Goal: Transaction & Acquisition: Purchase product/service

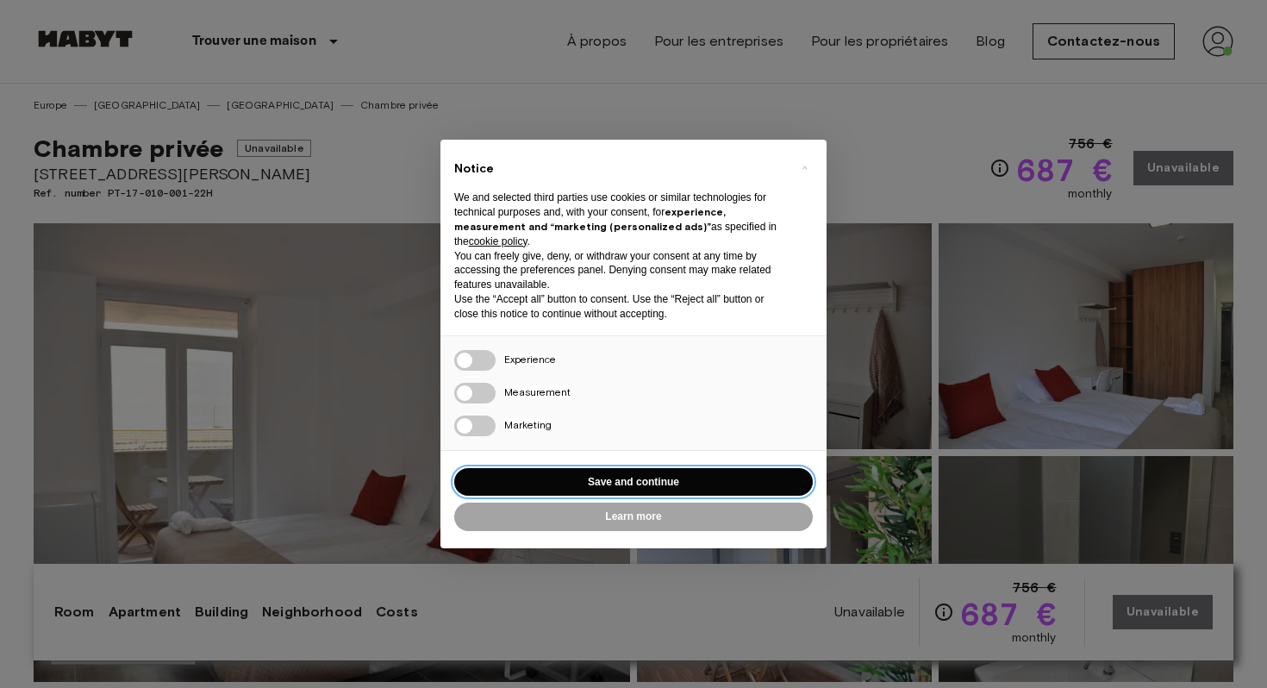
click at [677, 481] on button "Save and continue" at bounding box center [633, 482] width 359 height 28
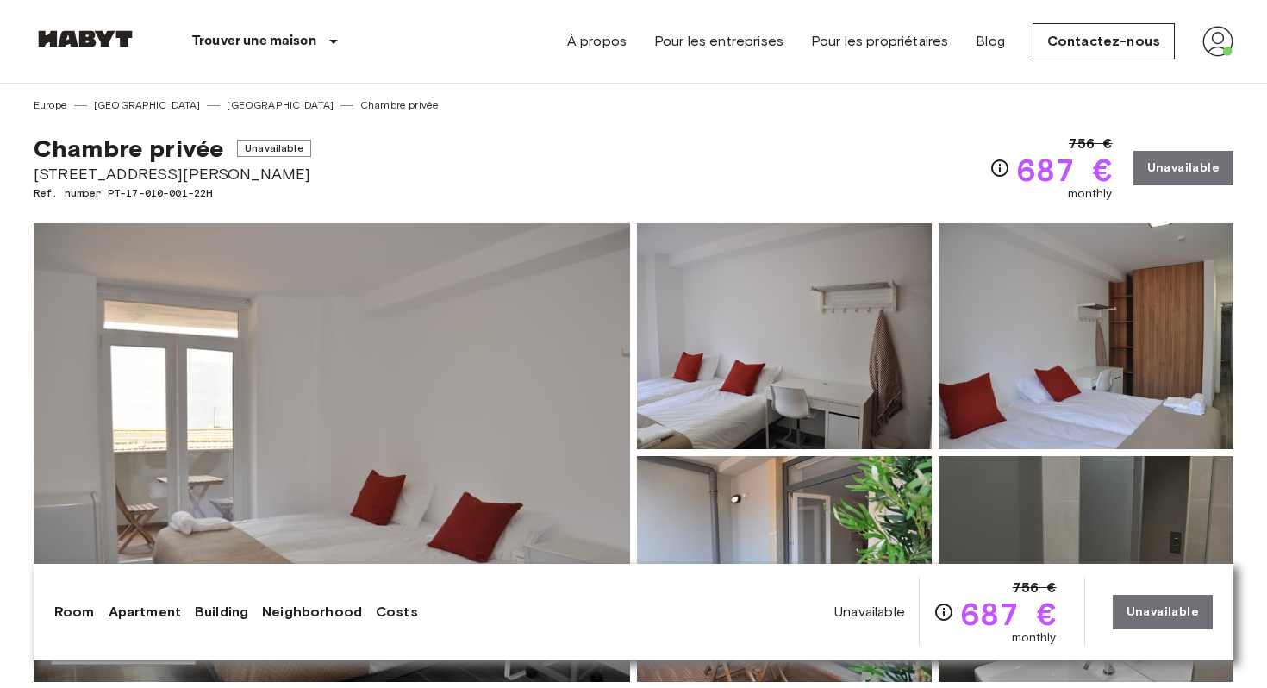
click at [1234, 31] on nav "Trouver une maison Europe Amsterdam Berlin Brussels Cologne Dusseldorf Frankfur…" at bounding box center [633, 41] width 1241 height 83
click at [1220, 41] on img at bounding box center [1217, 41] width 31 height 31
click at [1165, 75] on li "Profil" at bounding box center [1167, 72] width 172 height 31
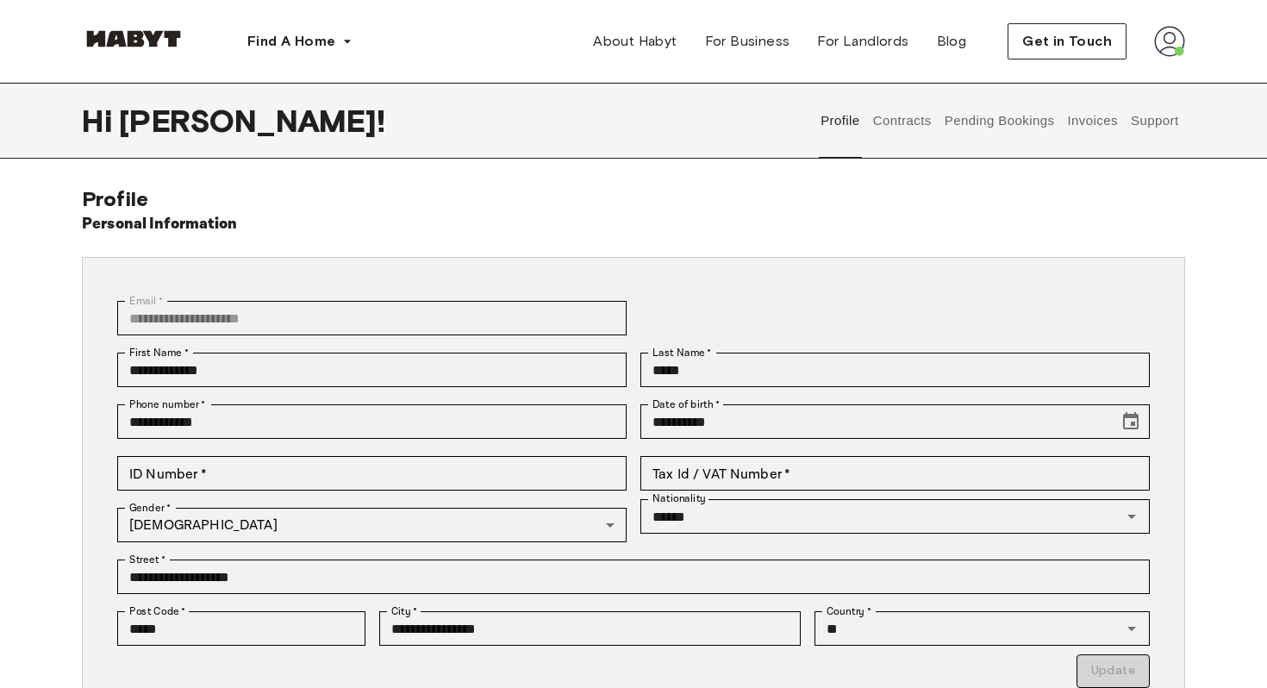
click at [928, 127] on button "Contracts" at bounding box center [901, 121] width 63 height 76
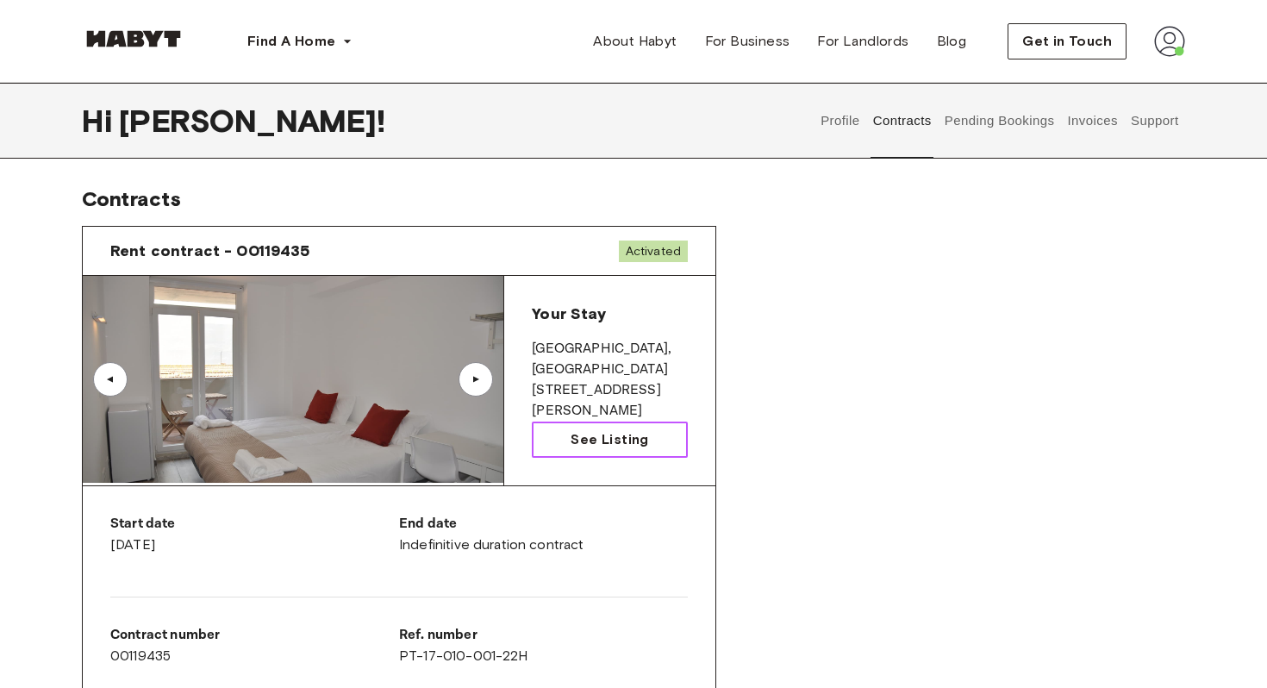
click at [646, 429] on span "See Listing" at bounding box center [610, 439] width 78 height 21
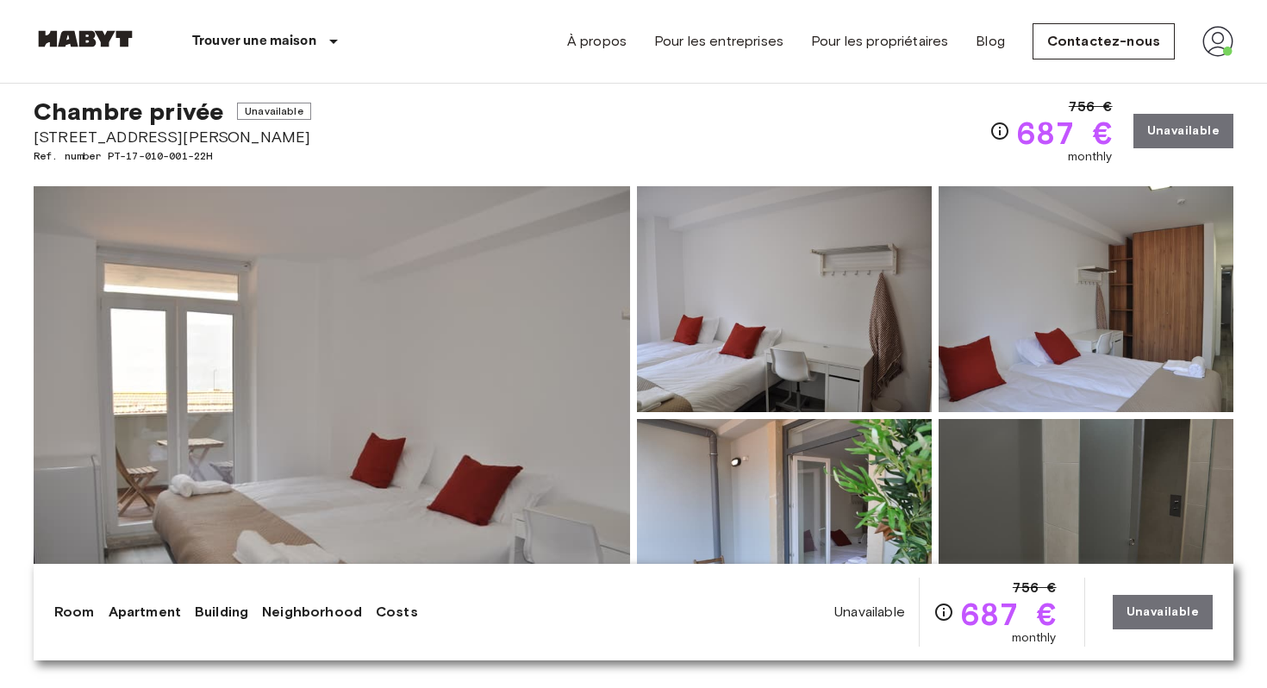
scroll to position [14, 0]
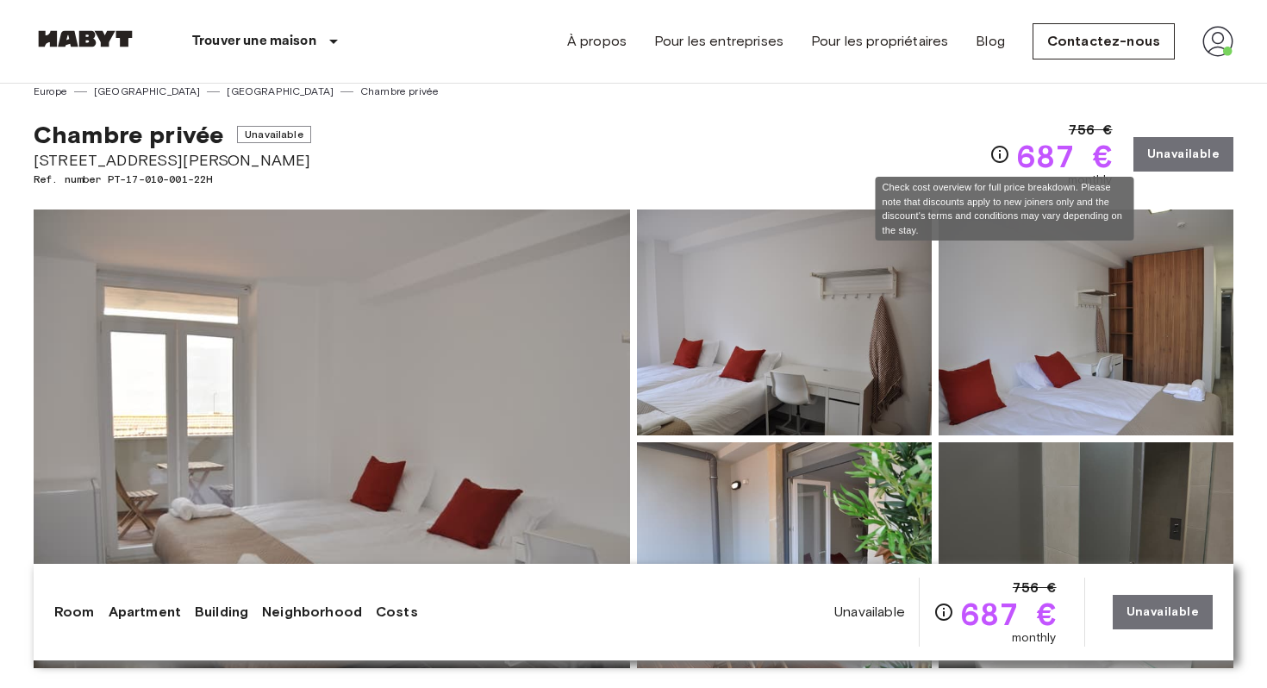
click at [1001, 155] on icon "Check cost overview for full price breakdown. Please note that discounts apply …" at bounding box center [999, 154] width 21 height 21
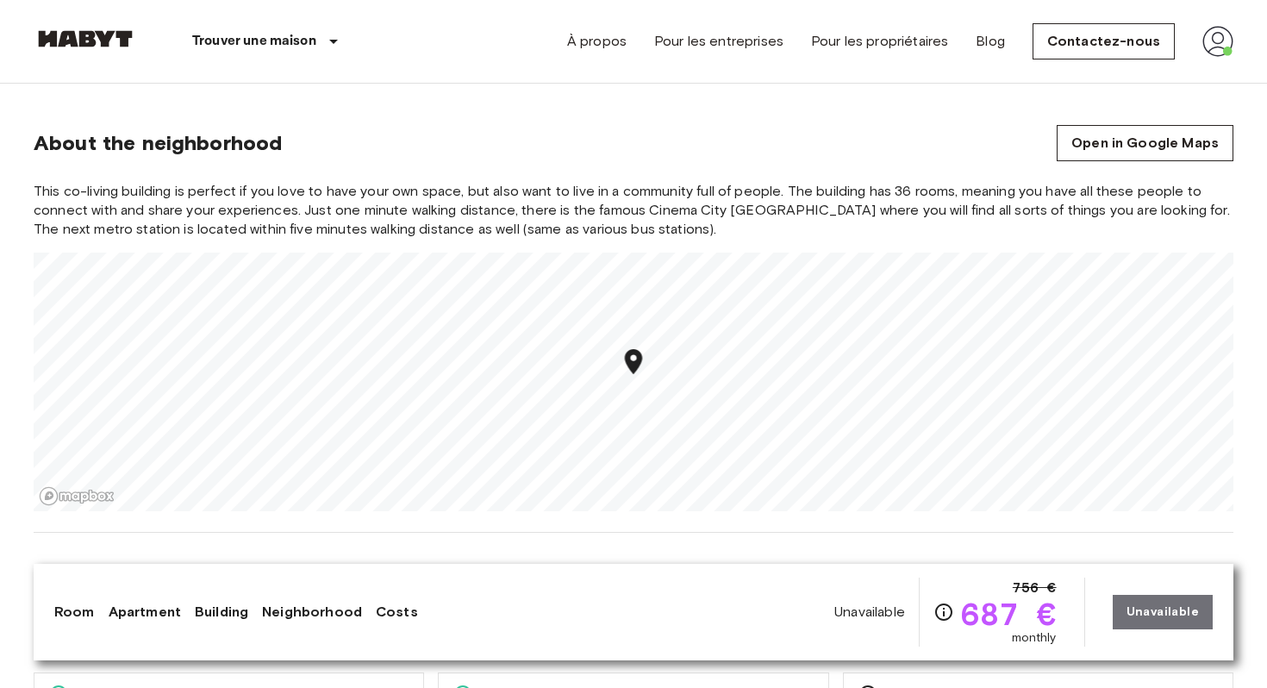
scroll to position [1553, 0]
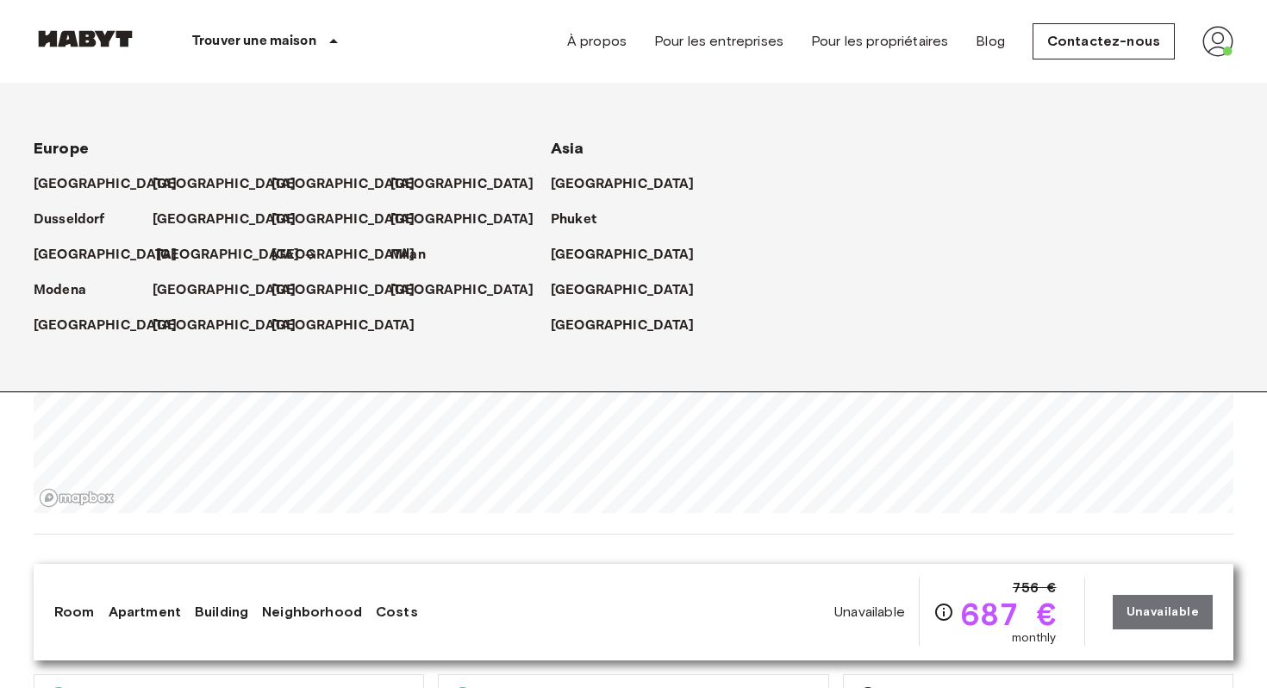
click at [188, 254] on p "[GEOGRAPHIC_DATA]" at bounding box center [228, 255] width 144 height 21
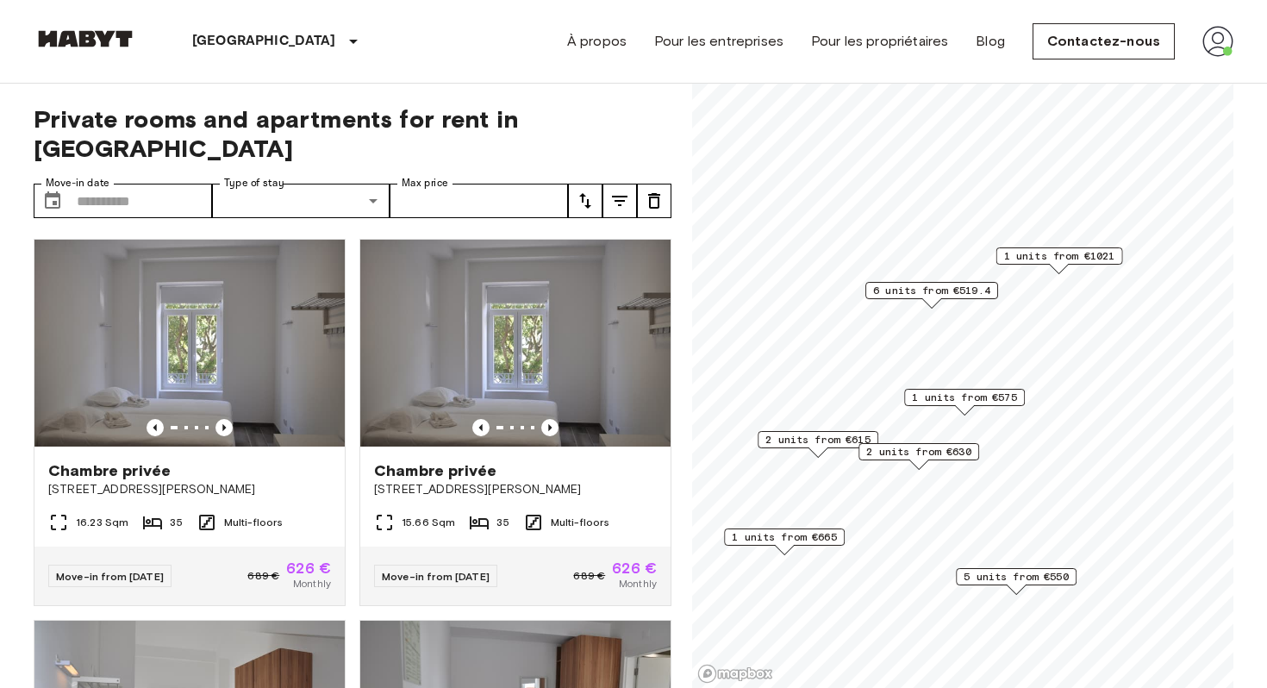
click at [942, 288] on span "6 units from €519.4" at bounding box center [931, 291] width 117 height 16
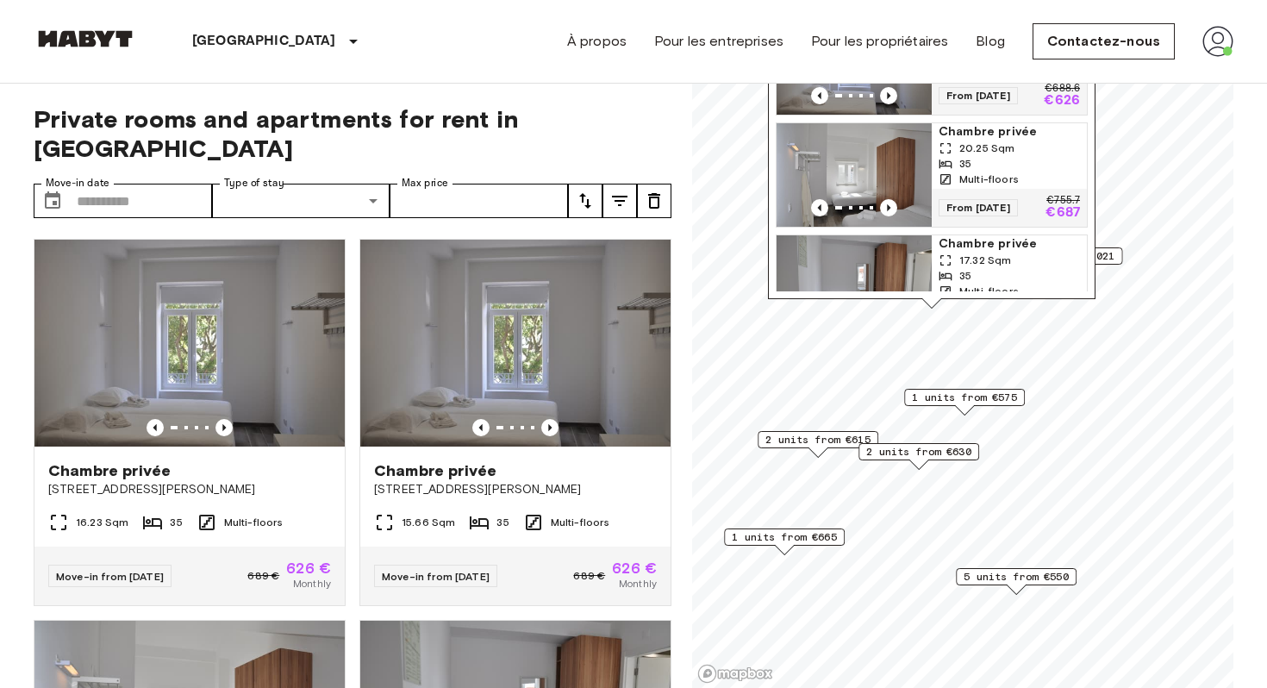
scroll to position [268, 0]
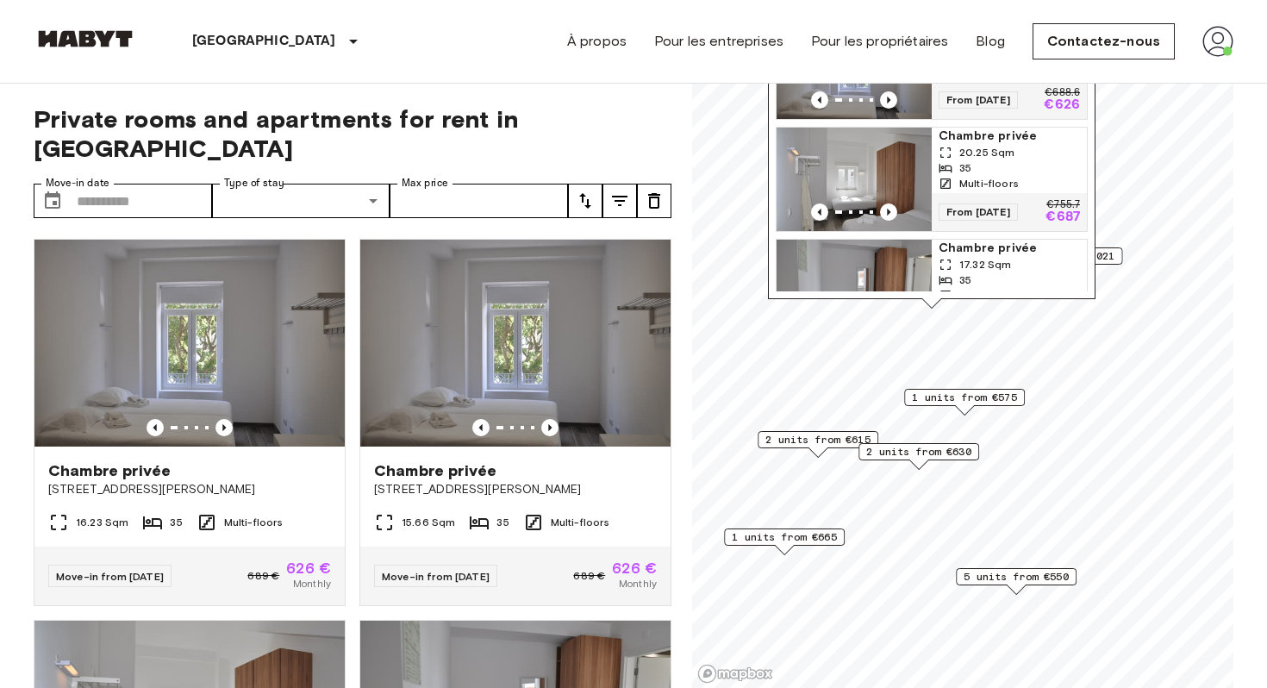
click at [904, 178] on img "Map marker" at bounding box center [854, 179] width 155 height 103
click at [908, 453] on span "2 units from €630" at bounding box center [918, 452] width 105 height 16
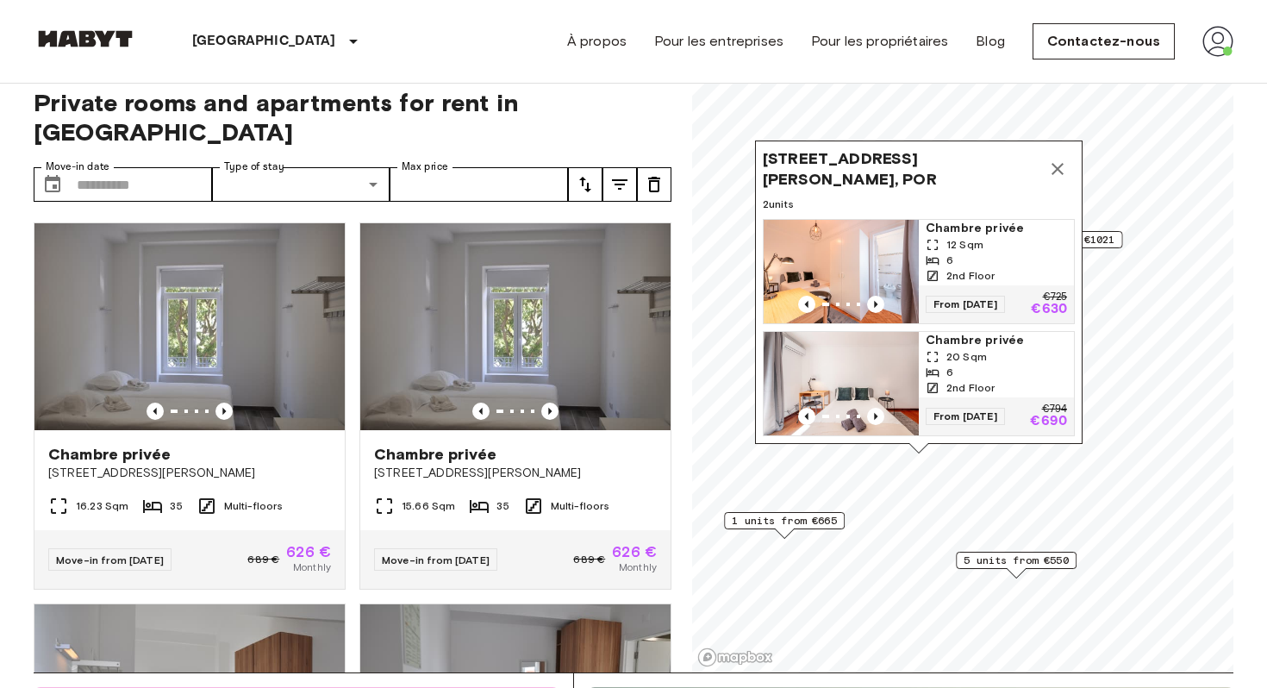
scroll to position [5, 0]
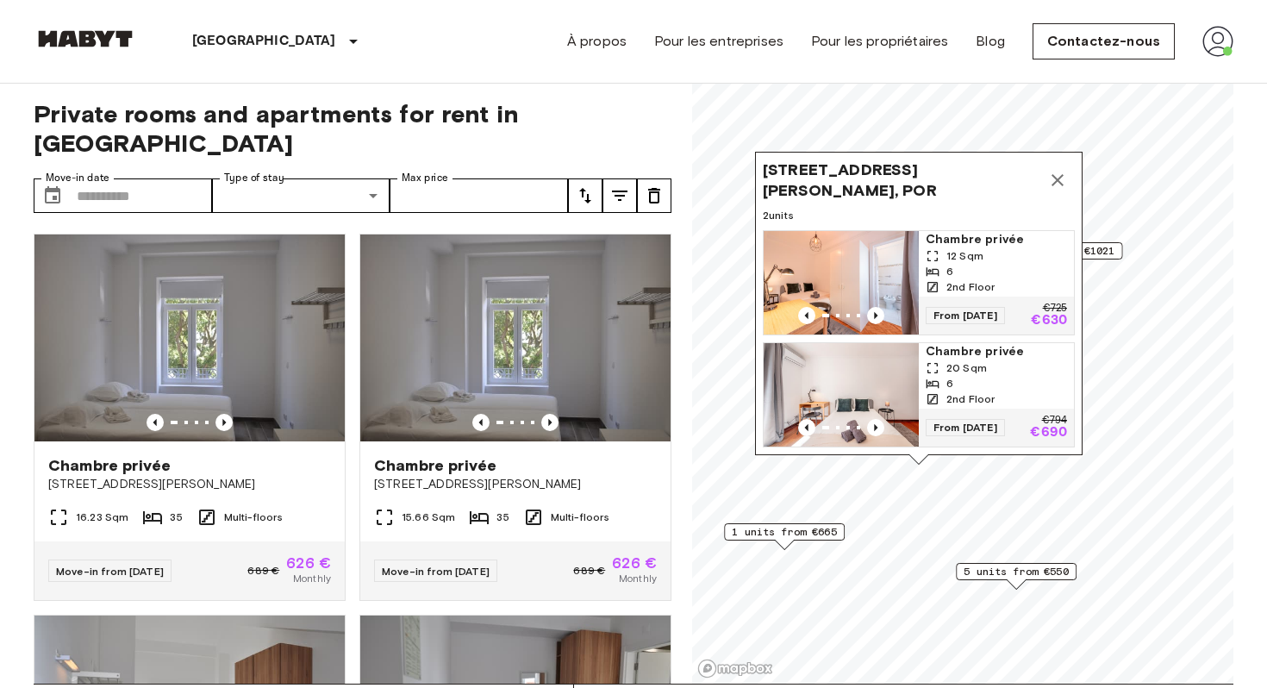
click at [886, 278] on img "Map marker" at bounding box center [841, 282] width 155 height 103
click at [1052, 187] on icon "Map marker" at bounding box center [1057, 180] width 21 height 21
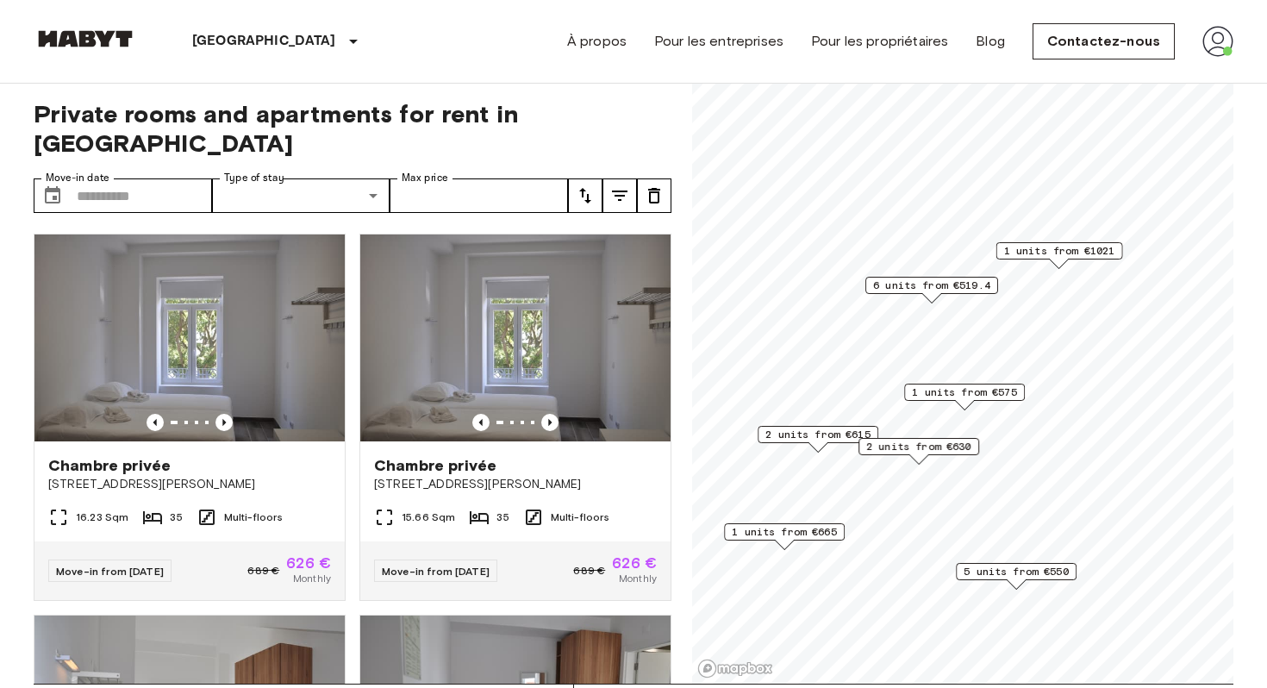
click at [1054, 250] on span "1 units from €1021" at bounding box center [1059, 251] width 111 height 16
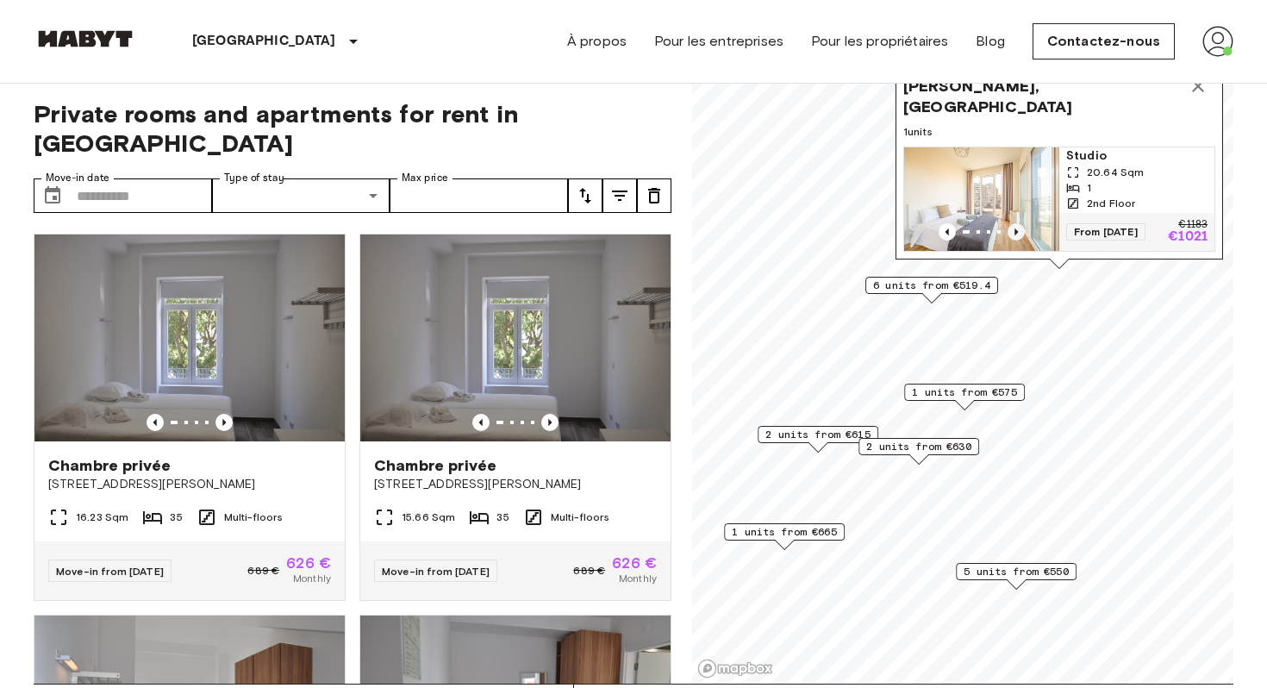
click at [1018, 228] on icon "Previous image" at bounding box center [1016, 231] width 17 height 17
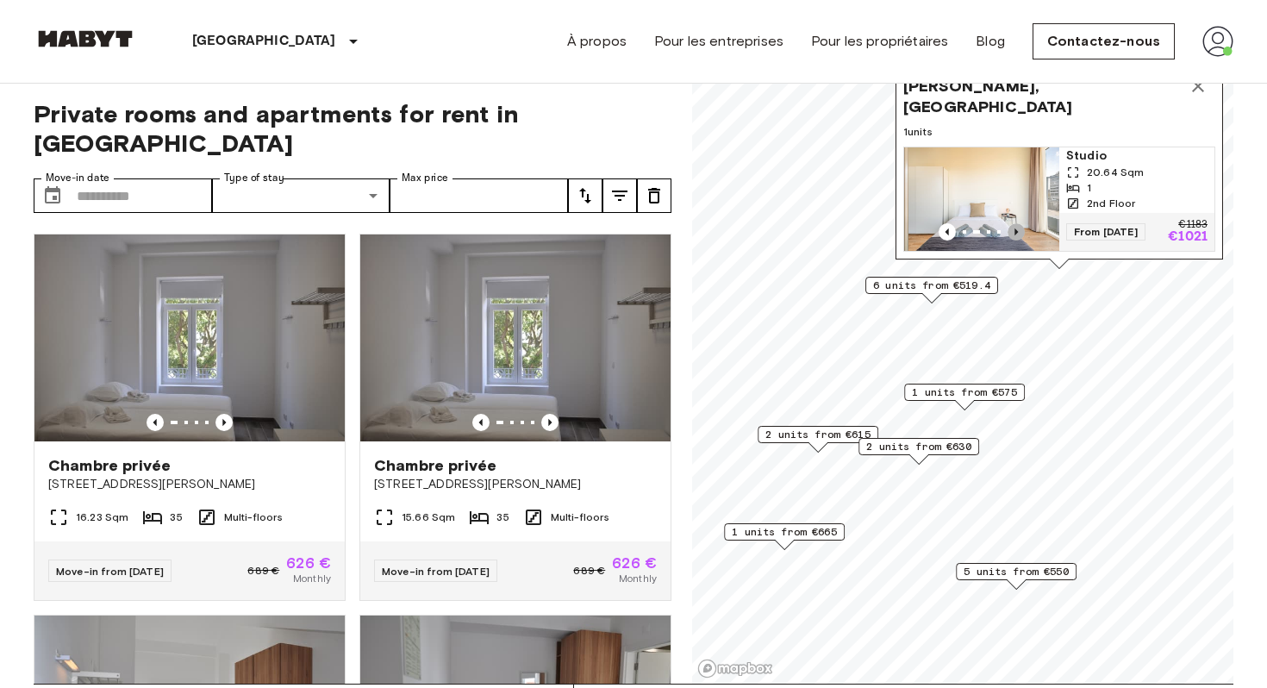
click at [1018, 228] on icon "Previous image" at bounding box center [1016, 231] width 17 height 17
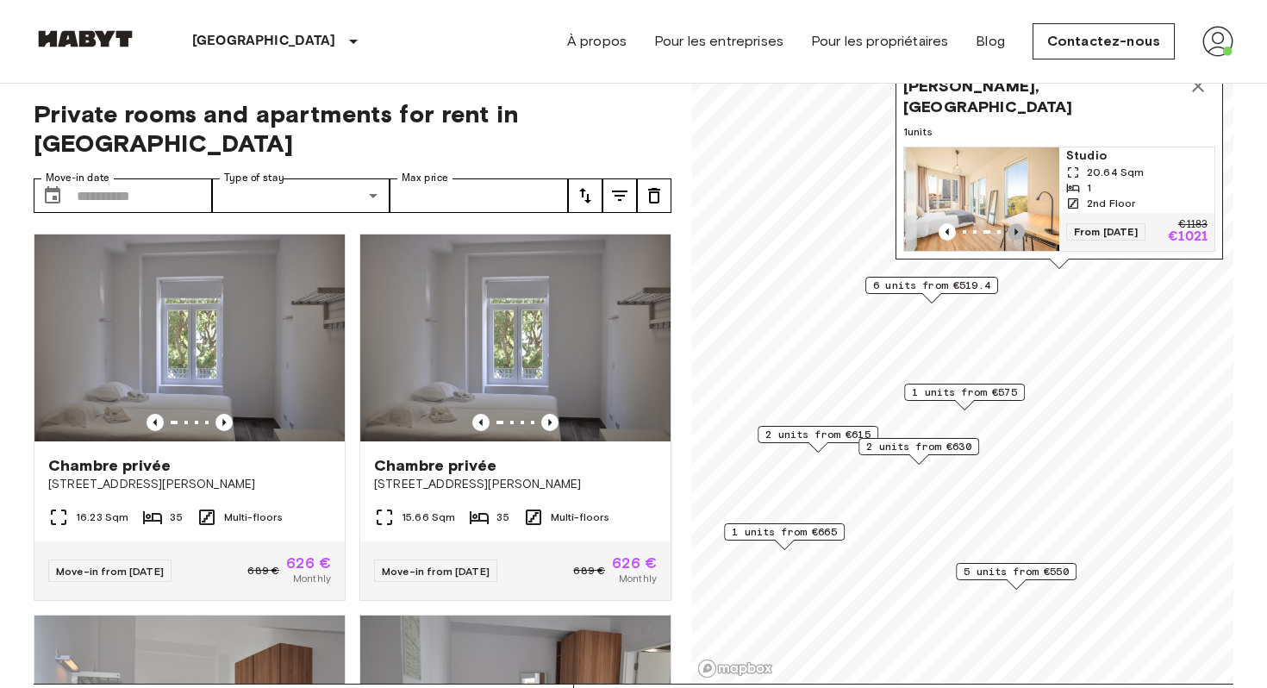
click at [1018, 228] on icon "Previous image" at bounding box center [1016, 231] width 17 height 17
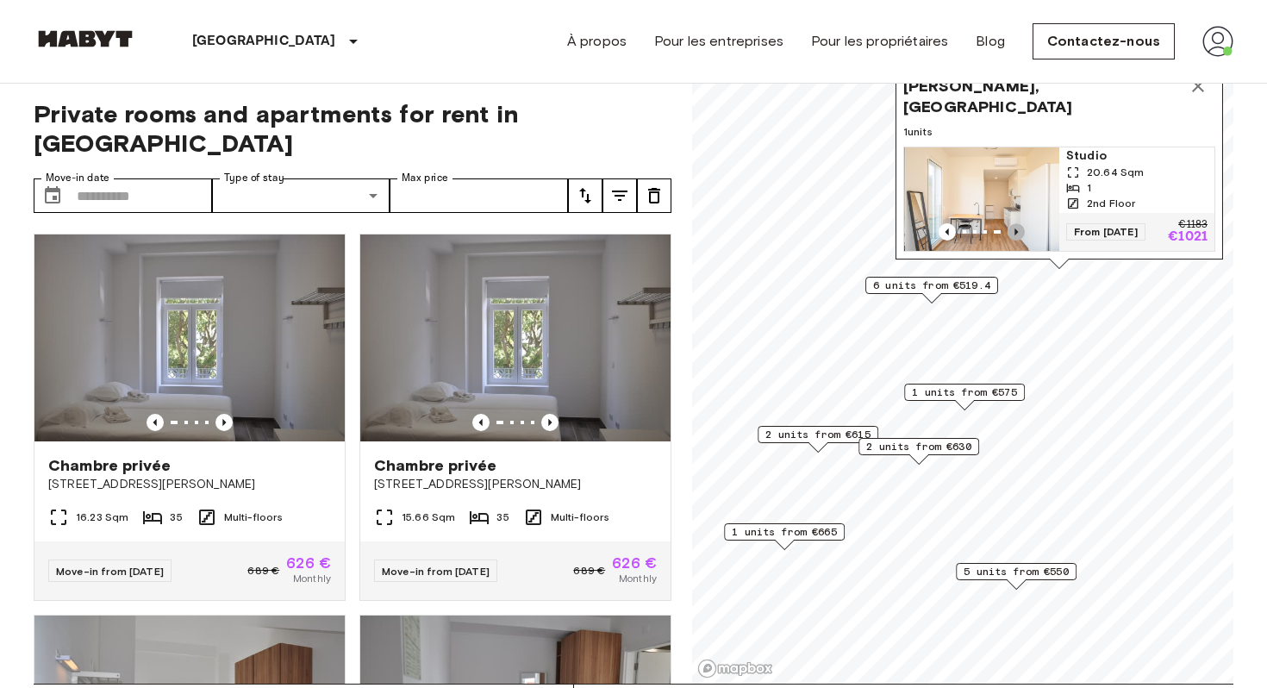
click at [1018, 228] on icon "Previous image" at bounding box center [1016, 231] width 17 height 17
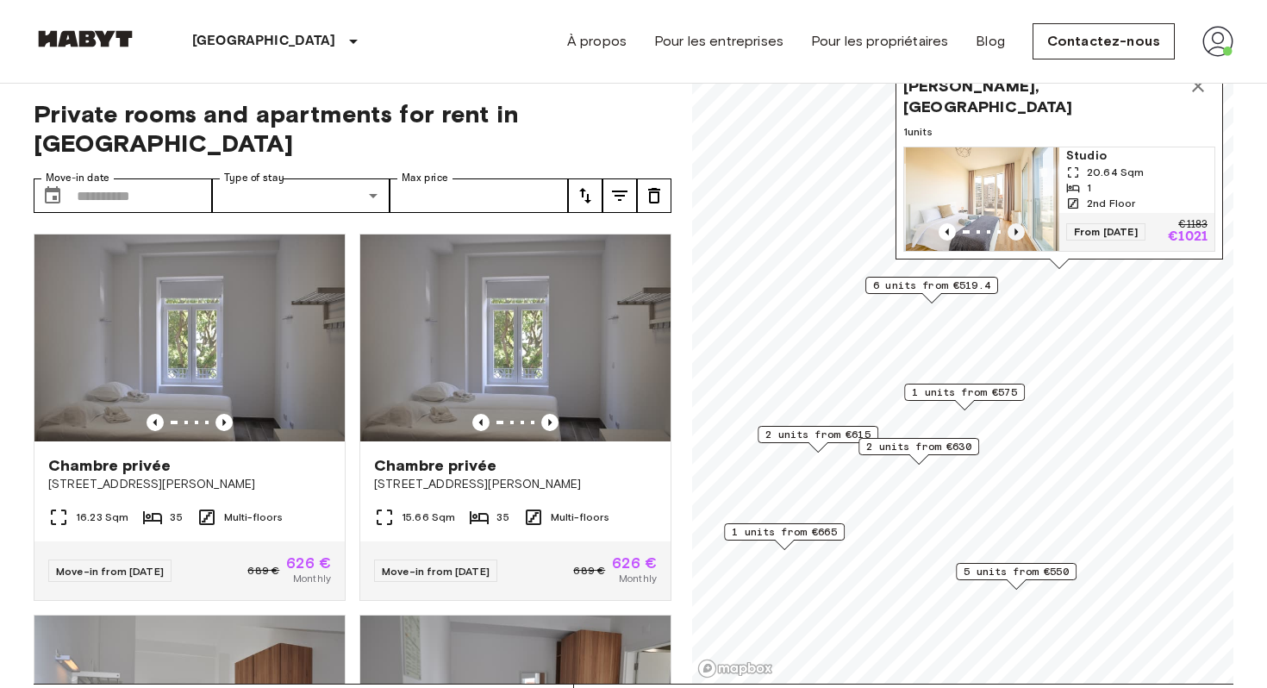
click at [1018, 228] on icon "Previous image" at bounding box center [1016, 231] width 17 height 17
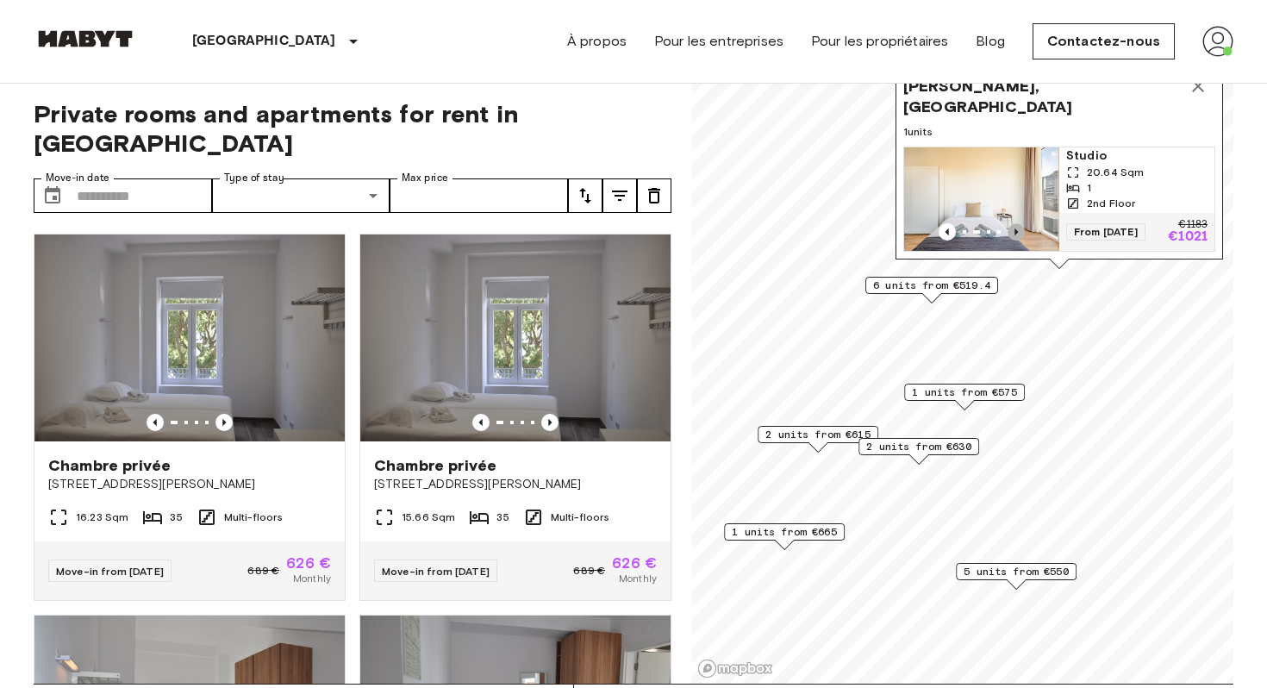
click at [1018, 228] on icon "Previous image" at bounding box center [1016, 231] width 17 height 17
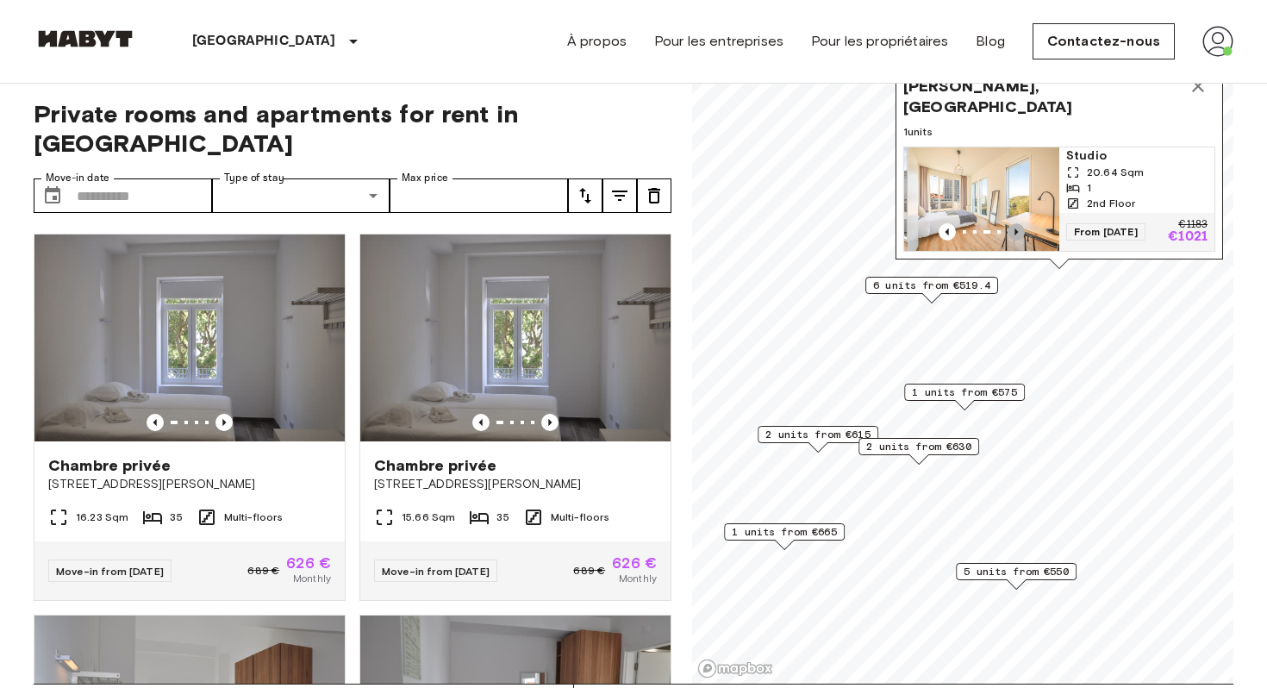
click at [1018, 228] on icon "Previous image" at bounding box center [1016, 231] width 17 height 17
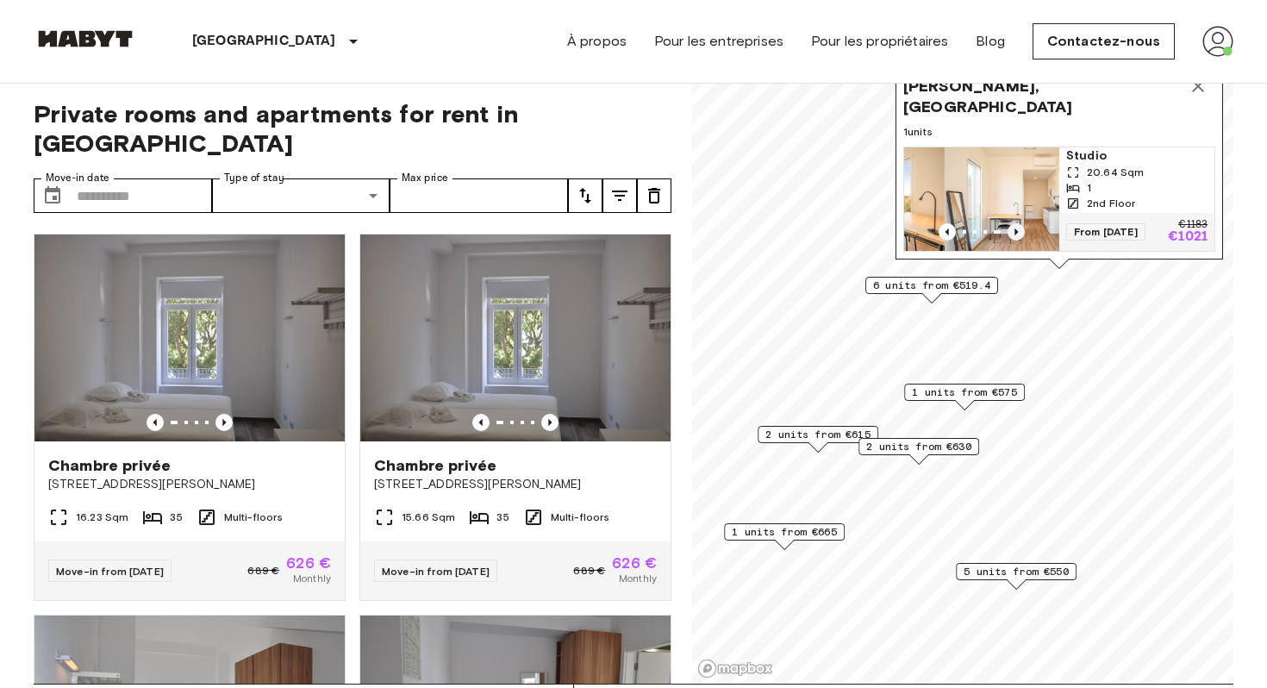
click at [1018, 228] on icon "Previous image" at bounding box center [1016, 231] width 17 height 17
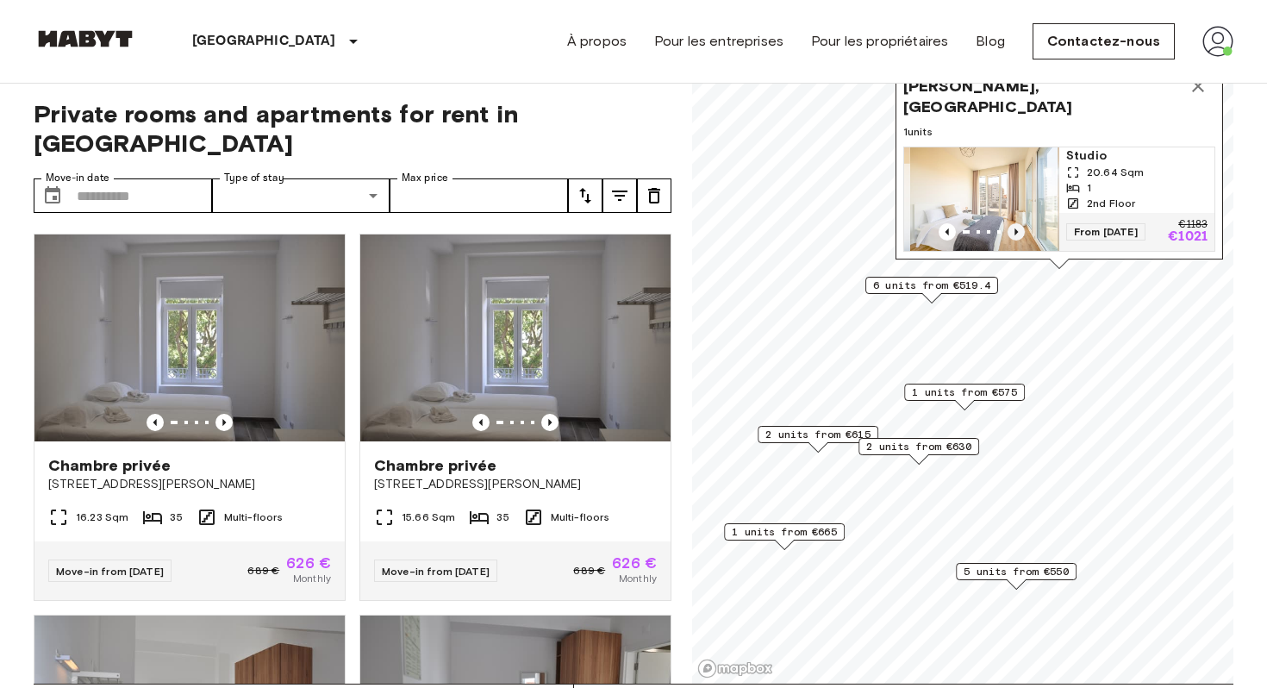
click at [1018, 228] on icon "Previous image" at bounding box center [1016, 231] width 17 height 17
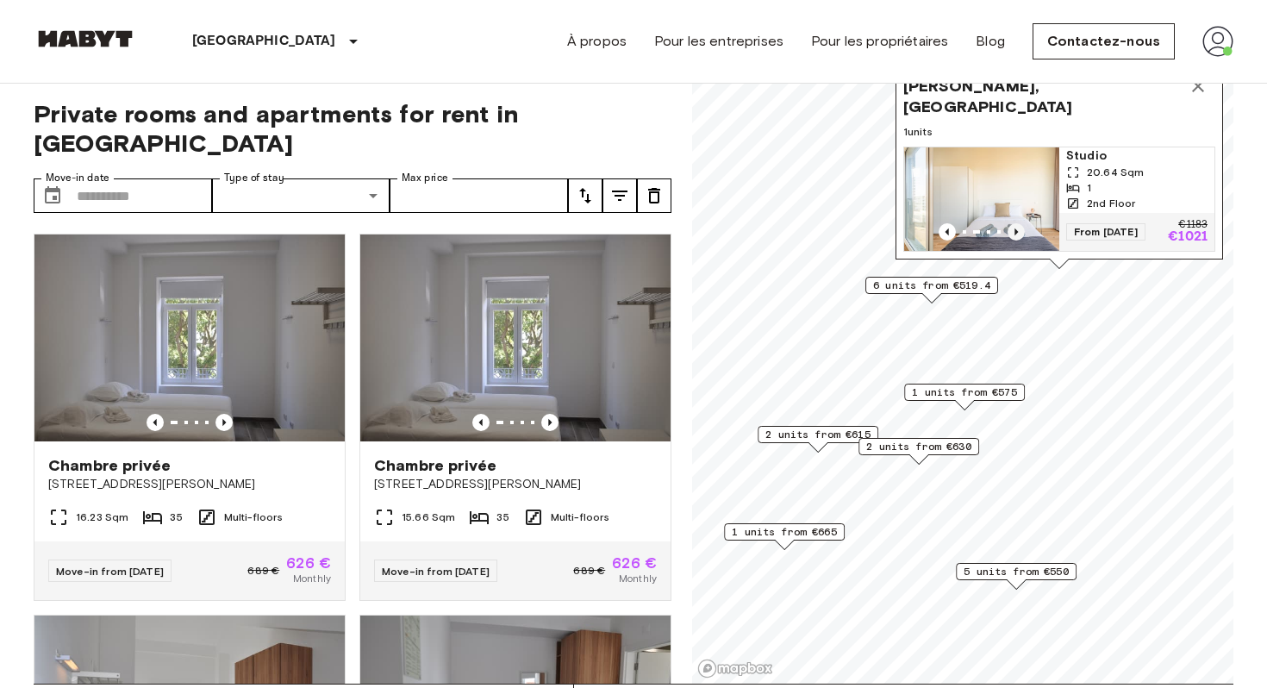
click at [1018, 228] on icon "Previous image" at bounding box center [1016, 231] width 17 height 17
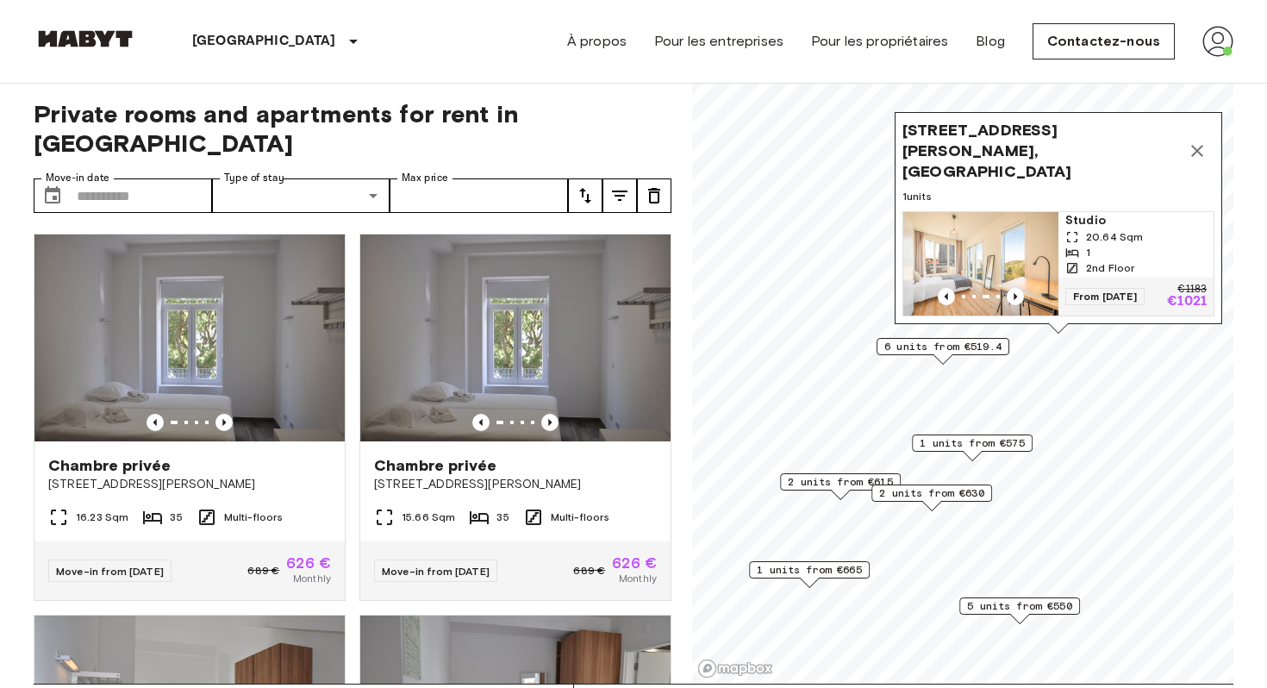
click at [1194, 160] on icon "Map marker" at bounding box center [1197, 150] width 21 height 21
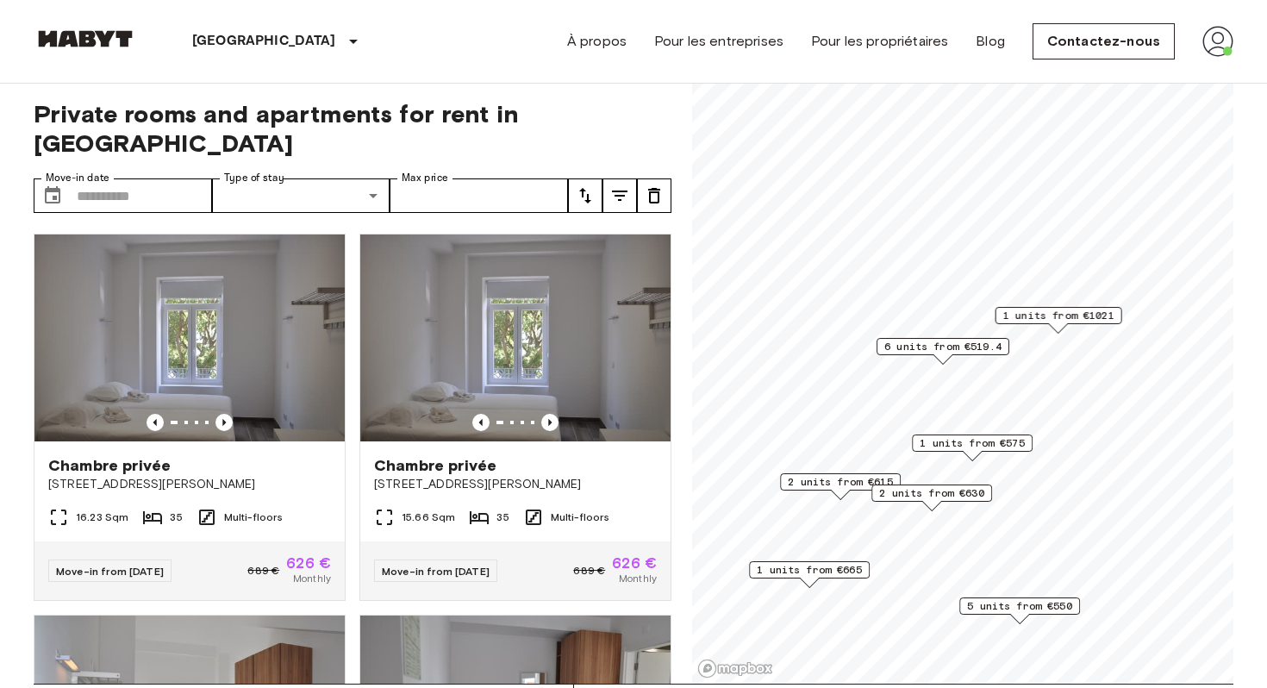
click at [969, 444] on span "1 units from €575" at bounding box center [972, 443] width 105 height 16
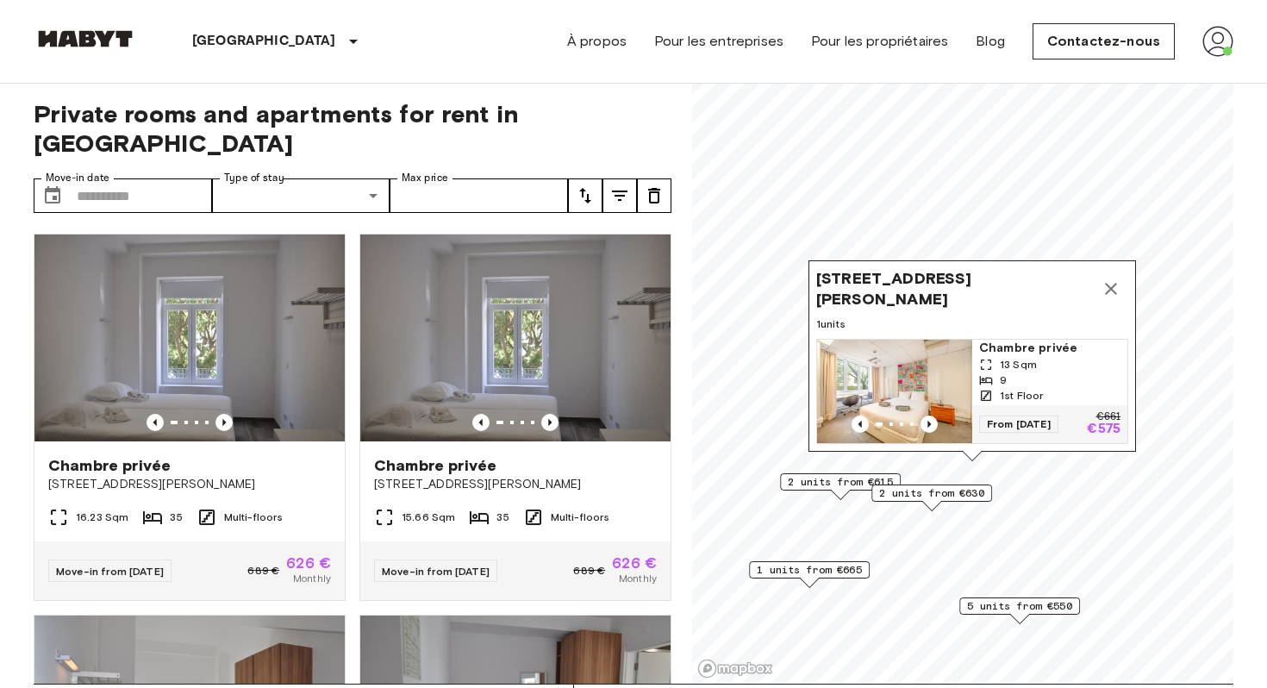
click at [933, 493] on span "2 units from €630" at bounding box center [931, 493] width 105 height 16
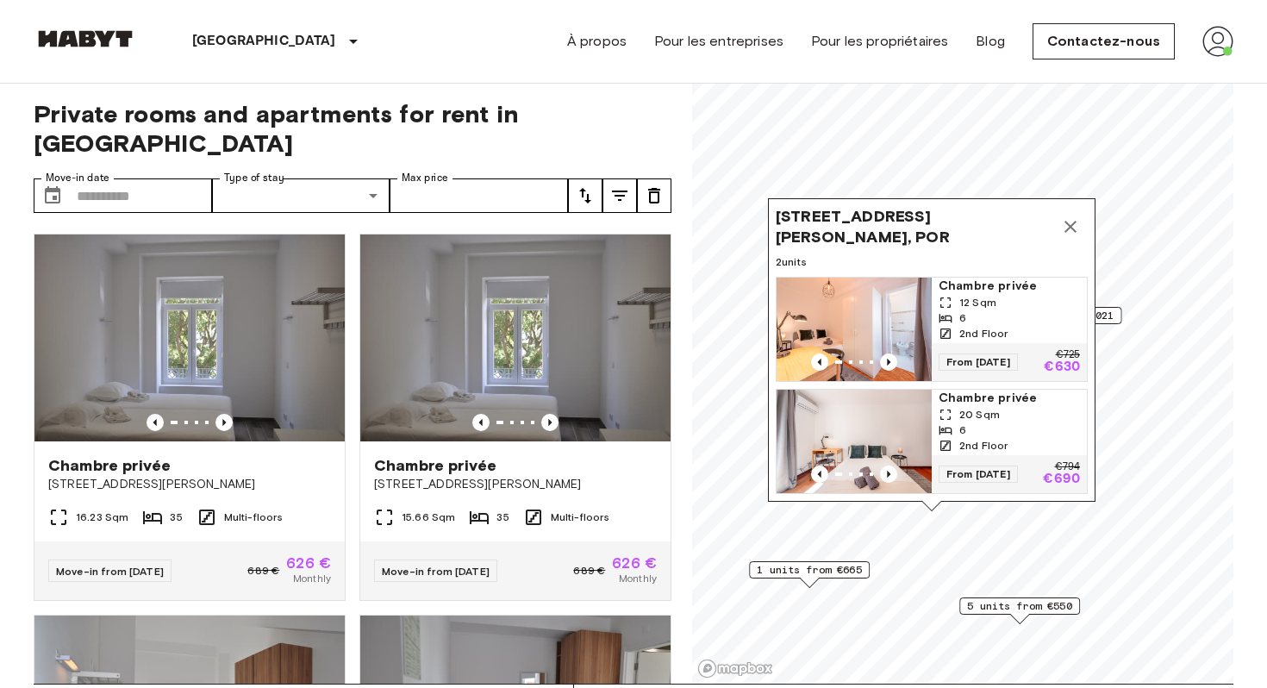
click at [851, 508] on div "Avenida Duque de Loulé‚ 77, 1050-088 Lisbon, POR 2 units Chambre privée 12 Sqm …" at bounding box center [932, 354] width 328 height 313
click at [1062, 232] on icon "Map marker" at bounding box center [1070, 226] width 21 height 21
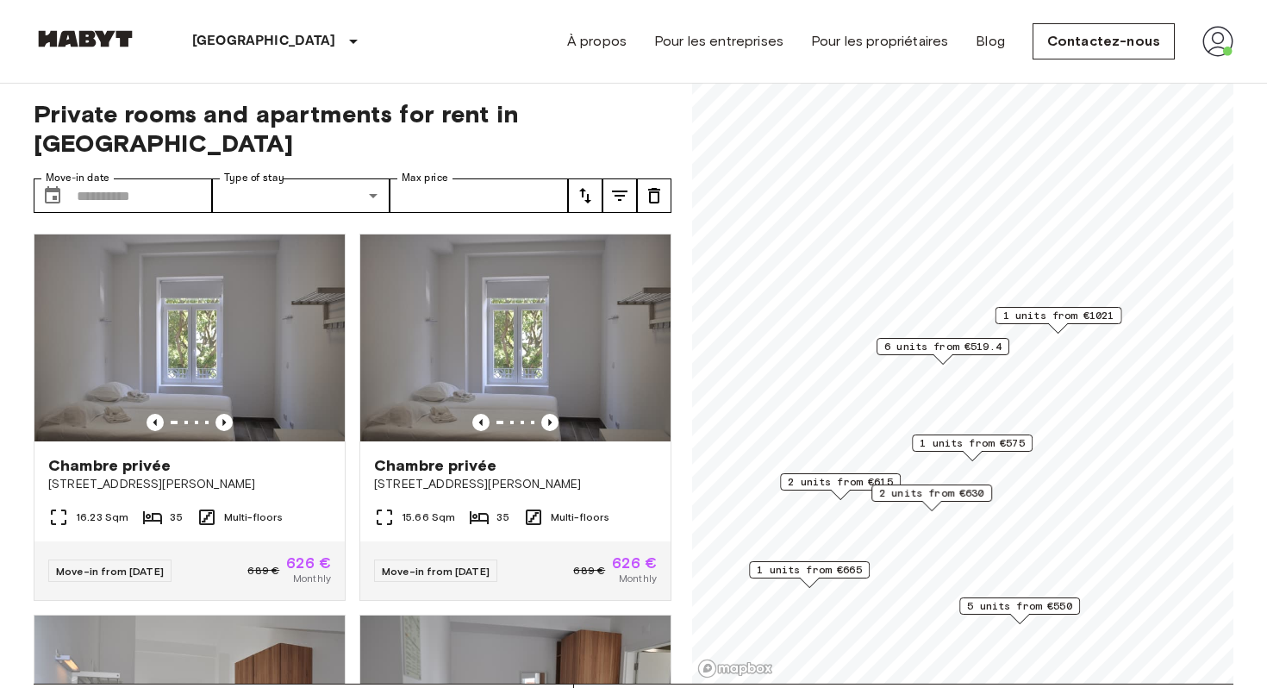
click at [810, 477] on span "2 units from €615" at bounding box center [840, 482] width 105 height 16
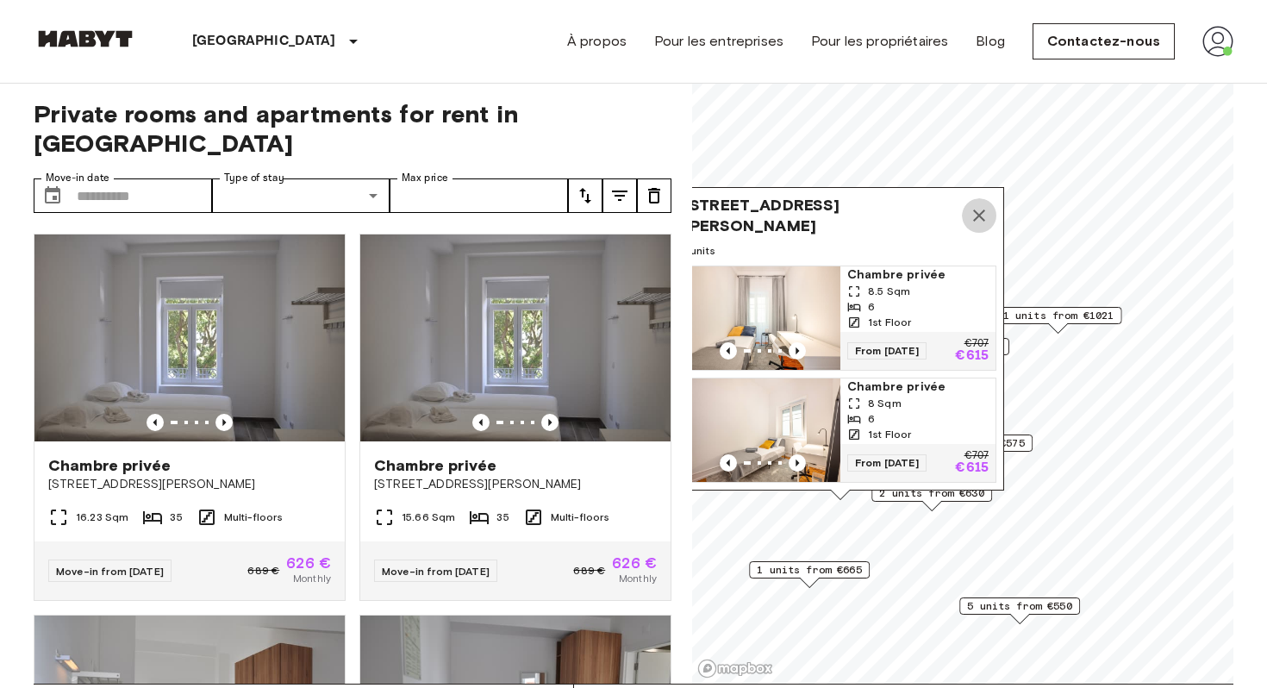
click at [976, 219] on icon "Map marker" at bounding box center [979, 215] width 21 height 21
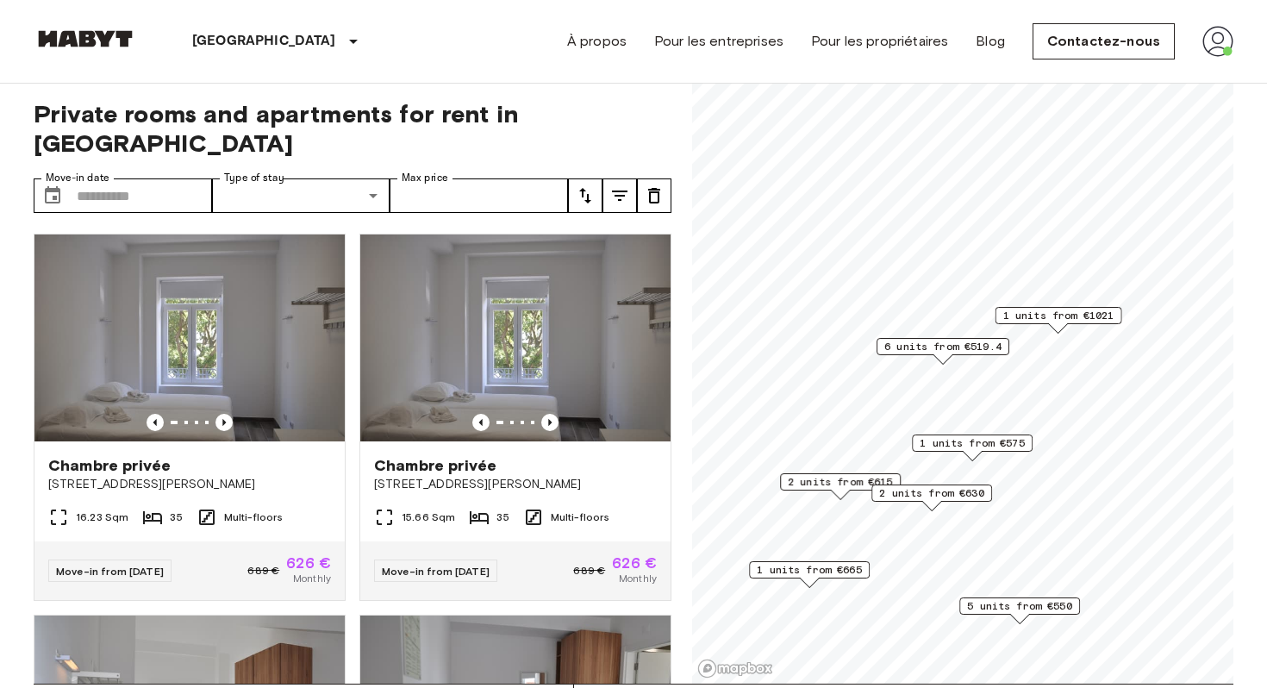
click at [840, 574] on span "1 units from €665" at bounding box center [809, 570] width 105 height 16
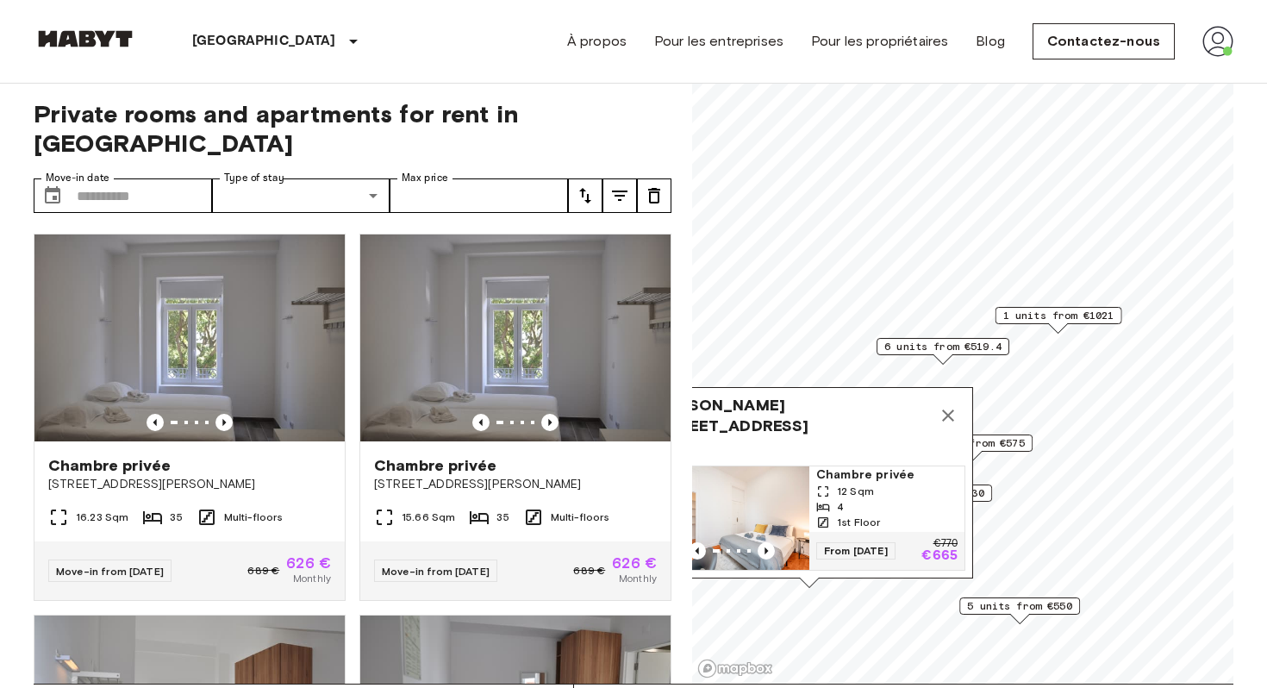
click at [948, 424] on icon "Map marker" at bounding box center [948, 415] width 21 height 21
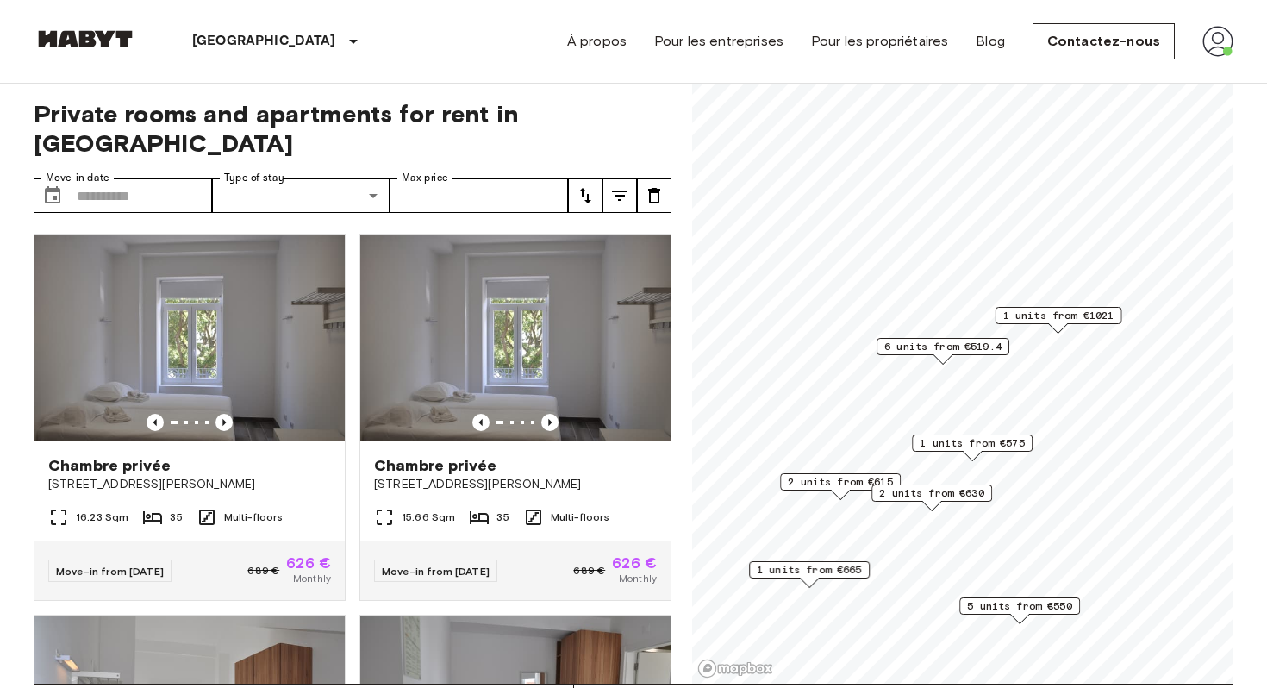
click at [990, 602] on span "5 units from €550" at bounding box center [1019, 606] width 105 height 16
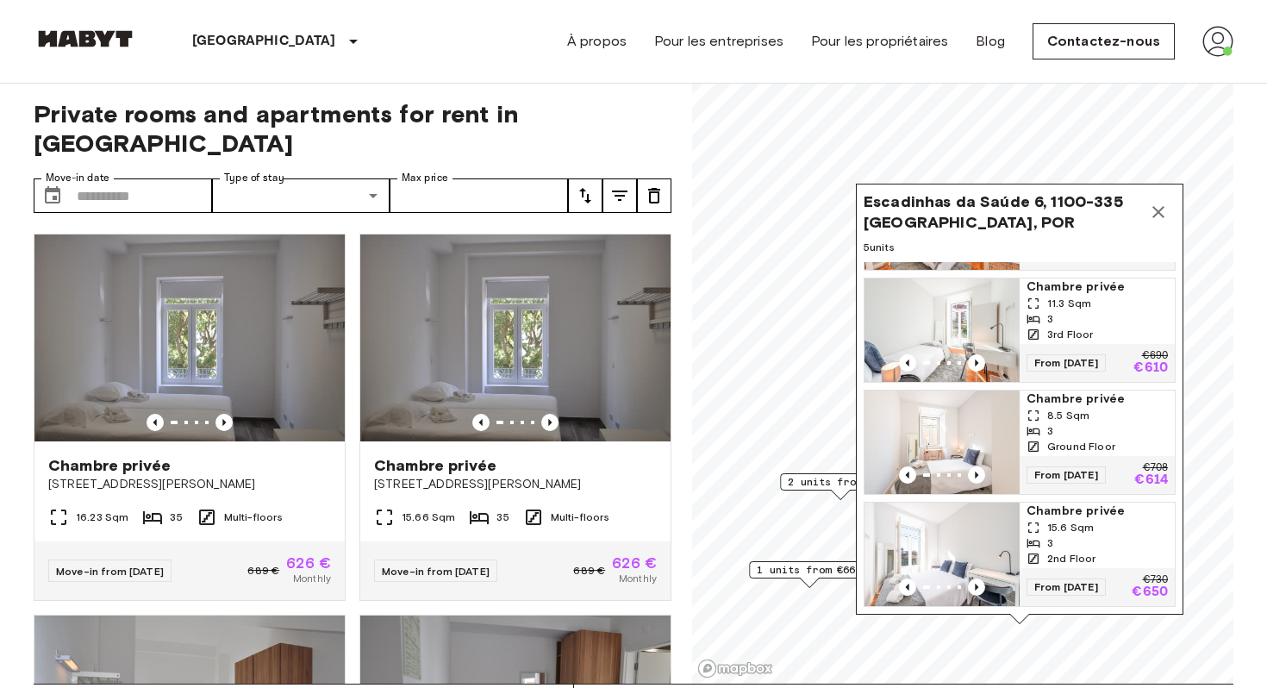
scroll to position [6, 0]
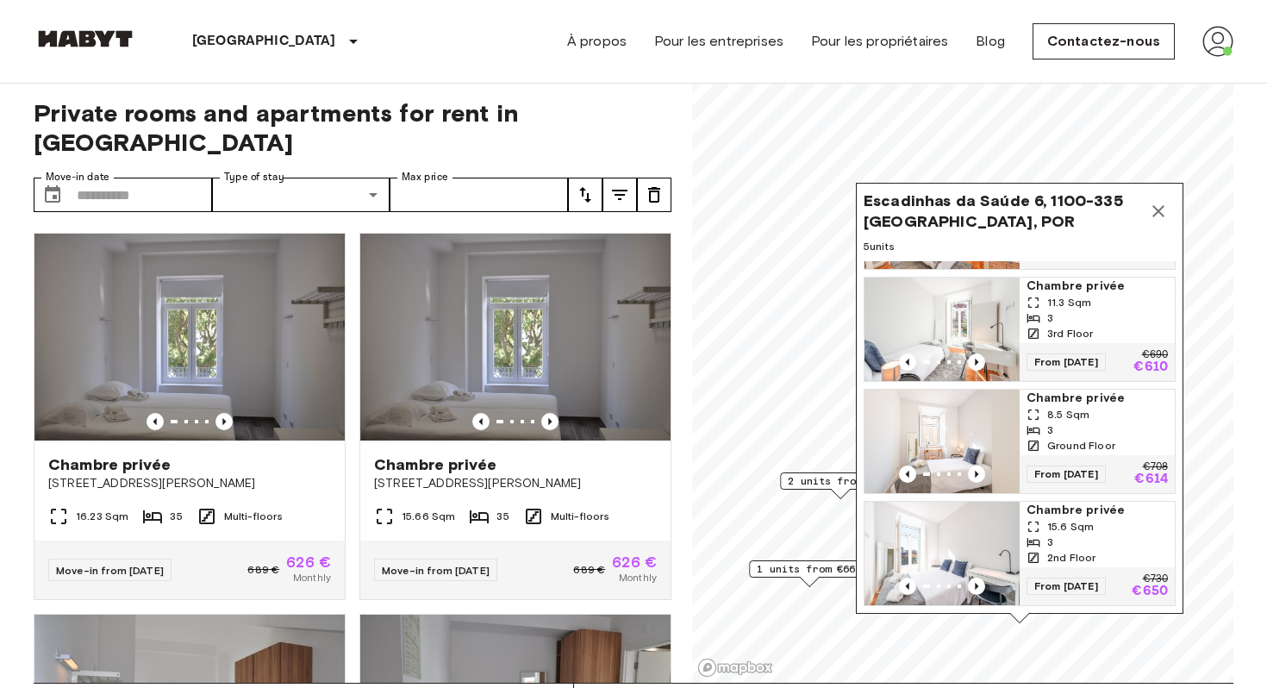
click at [1159, 228] on button "Map marker" at bounding box center [1158, 211] width 34 height 34
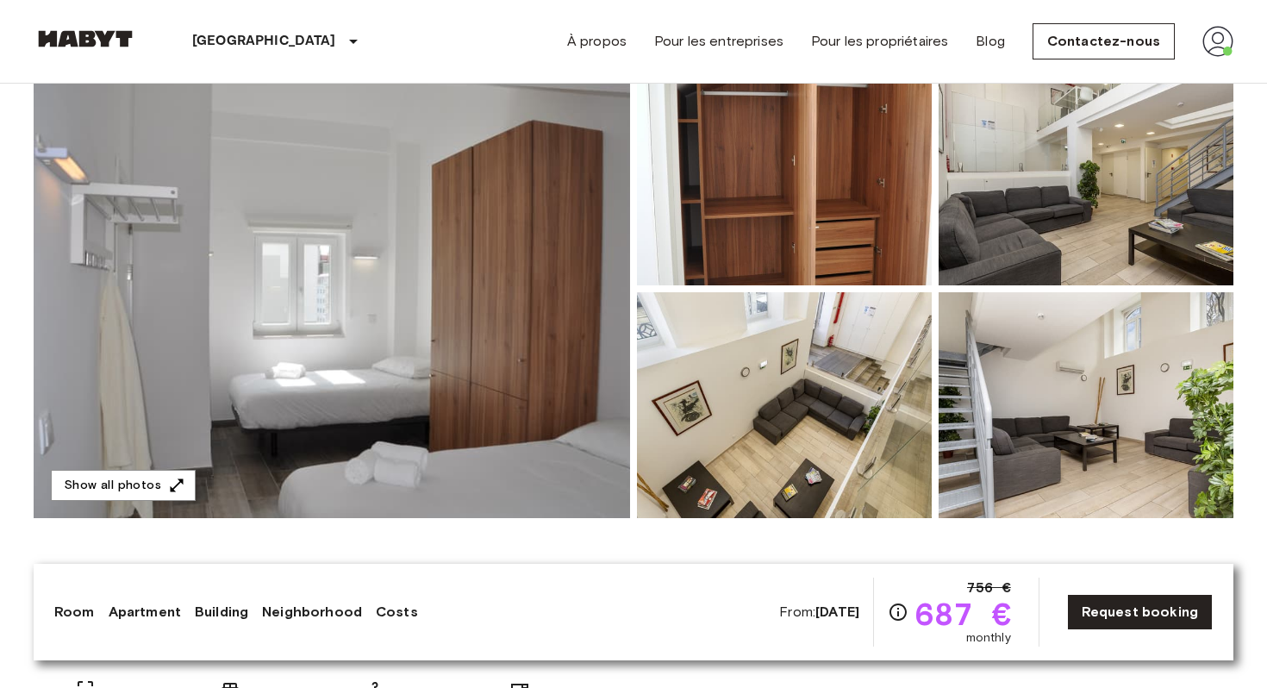
scroll to position [152, 0]
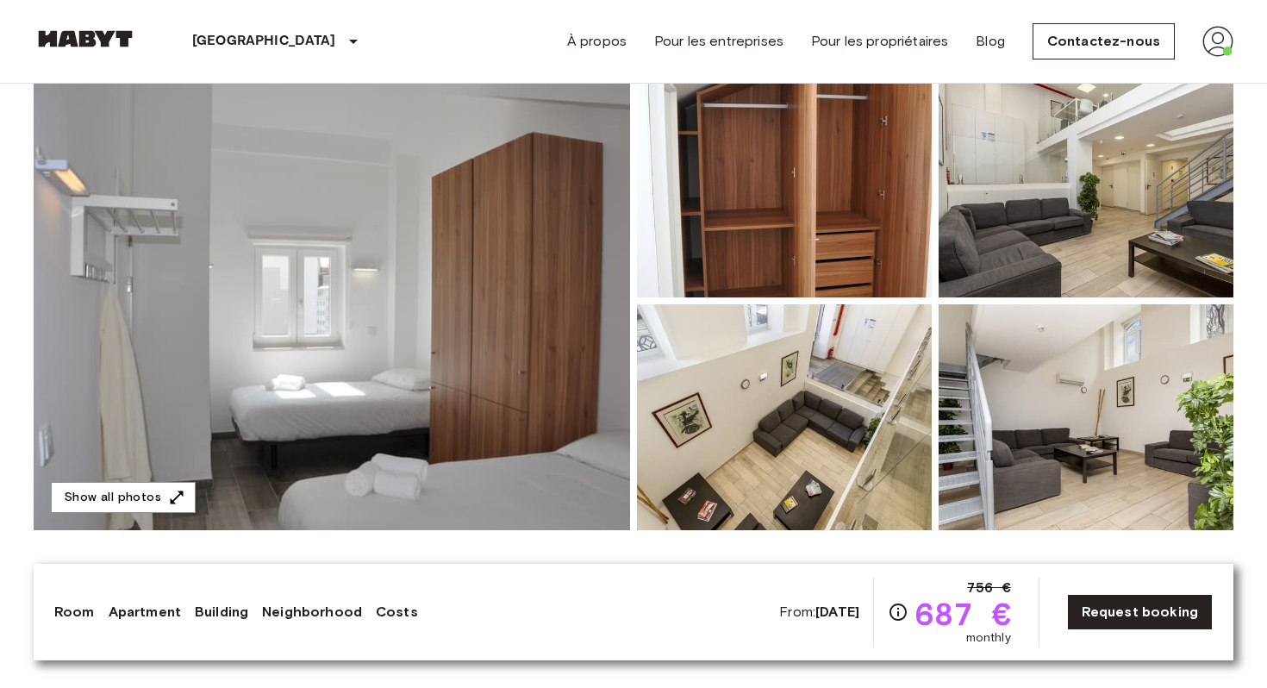
click at [466, 312] on img at bounding box center [332, 301] width 596 height 459
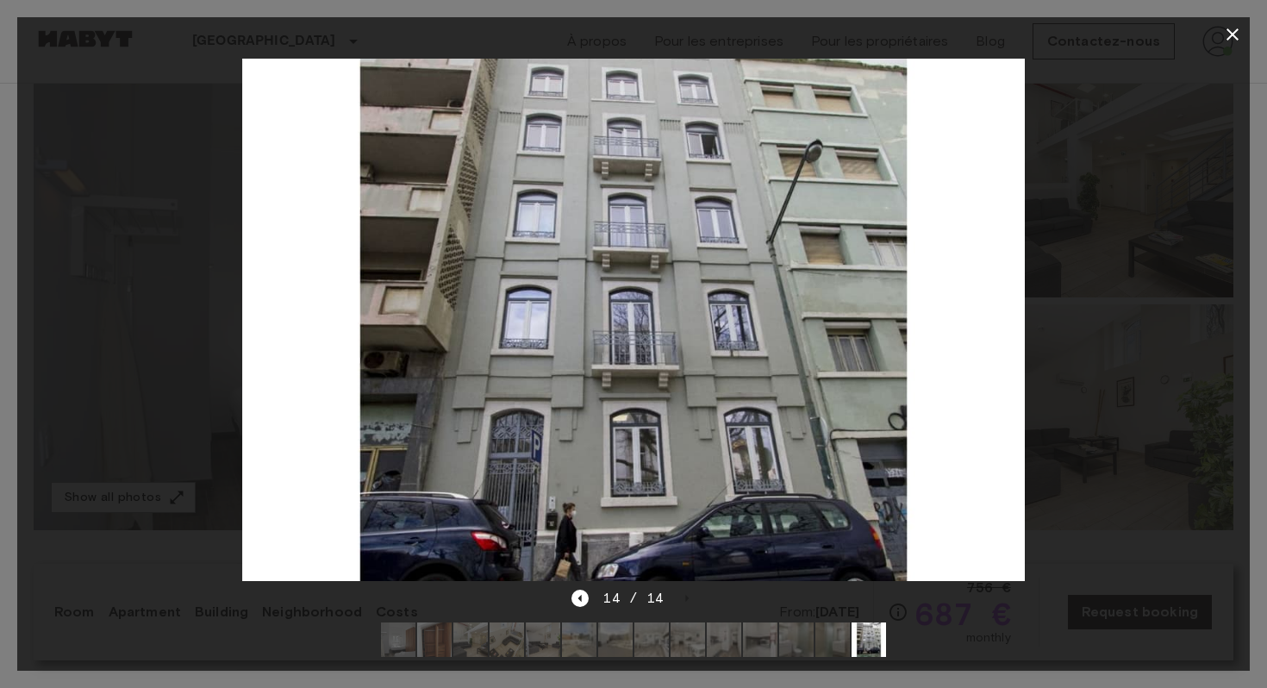
click at [1230, 32] on icon "button" at bounding box center [1232, 34] width 12 height 12
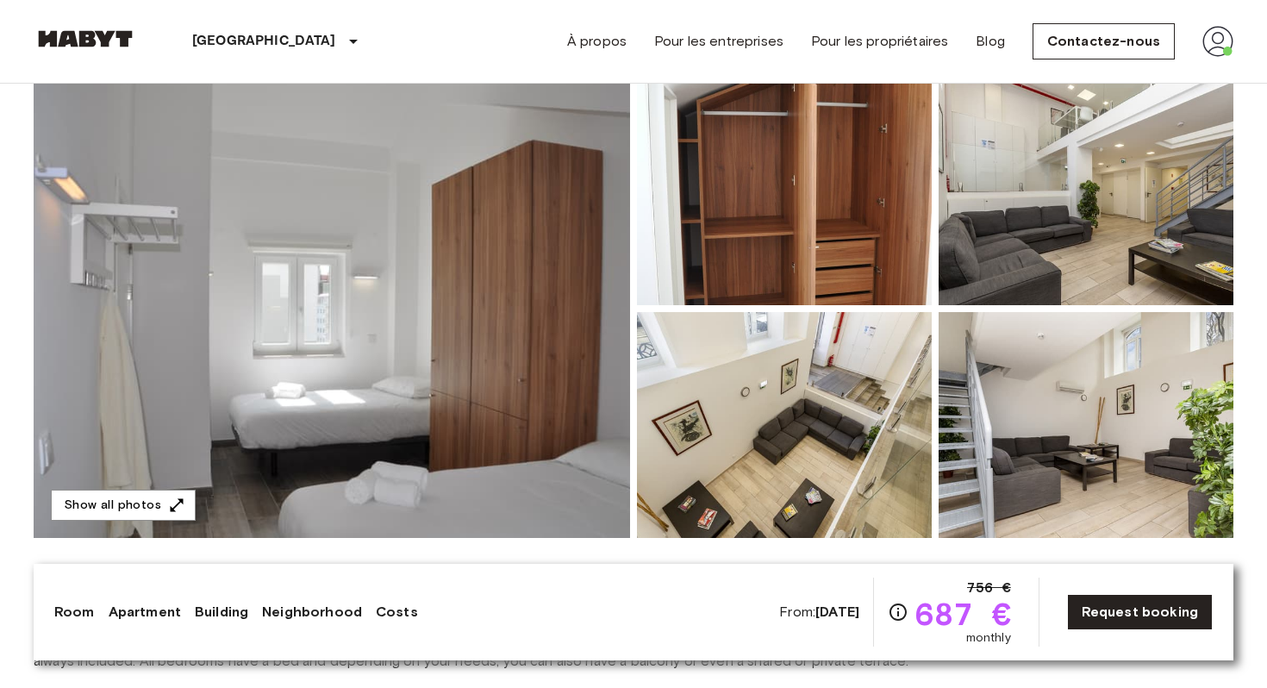
scroll to position [0, 0]
